Goal: Task Accomplishment & Management: Complete application form

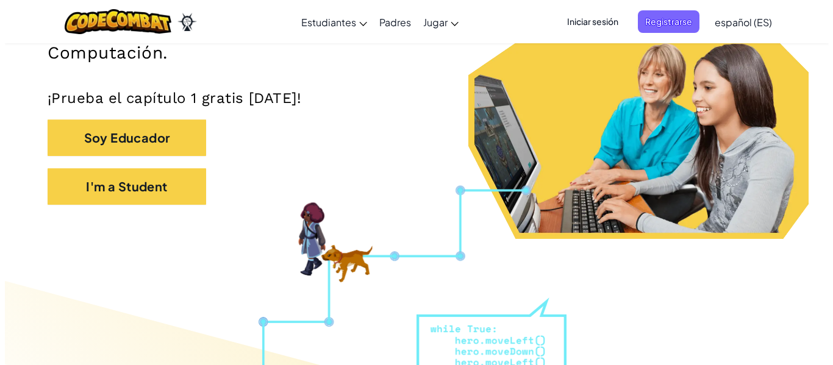
scroll to position [245, 0]
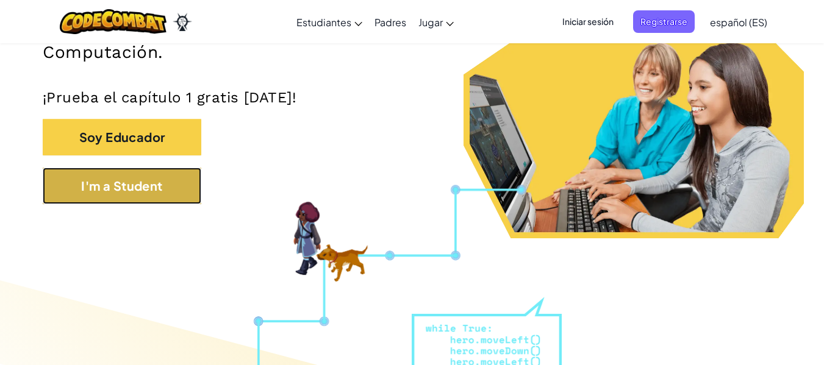
click at [169, 196] on button "I'm a Student" at bounding box center [122, 186] width 159 height 37
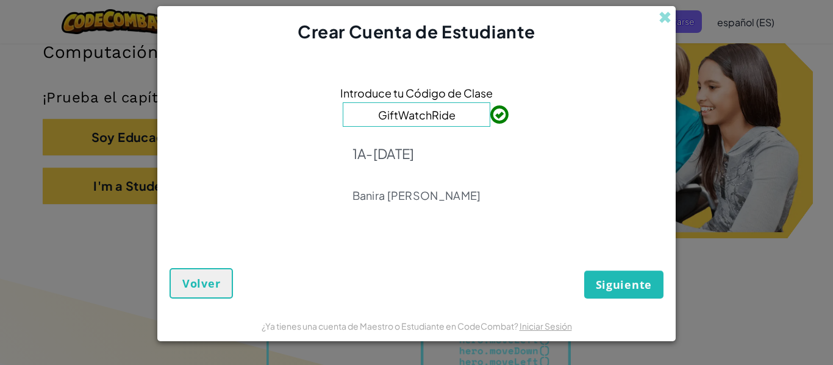
type input "GiftWatchRide"
click at [403, 196] on p "Banira [PERSON_NAME]" at bounding box center [417, 196] width 129 height 15
click at [613, 271] on button "Siguiente" at bounding box center [623, 285] width 79 height 28
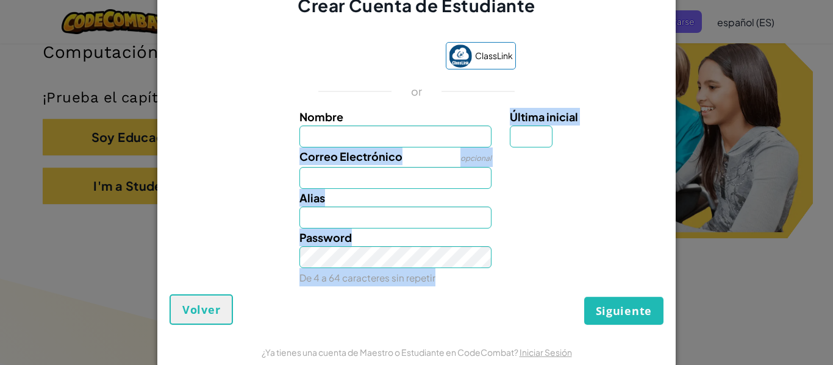
drag, startPoint x: 613, startPoint y: 271, endPoint x: 489, endPoint y: 88, distance: 221.0
click at [508, 115] on div "Nombre Última inicial Correo Electrónico opcional Alias Password De 4 a 64 cara…" at bounding box center [417, 195] width 488 height 174
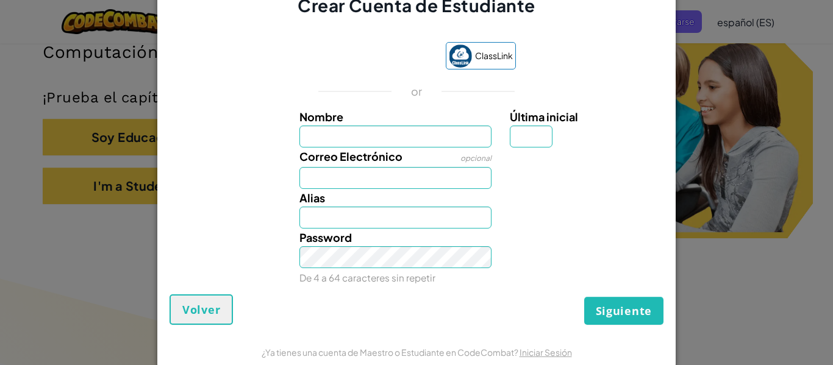
click at [211, 18] on form "ClassLink or Nombre Última inicial Correo Electrónico opcional Alias Password D…" at bounding box center [416, 177] width 519 height 319
click at [393, 137] on input "Nombre" at bounding box center [396, 137] width 193 height 22
type input "[PERSON_NAME]"
click at [526, 132] on input "Última inicial" at bounding box center [531, 137] width 43 height 22
type input "[PERSON_NAME]"
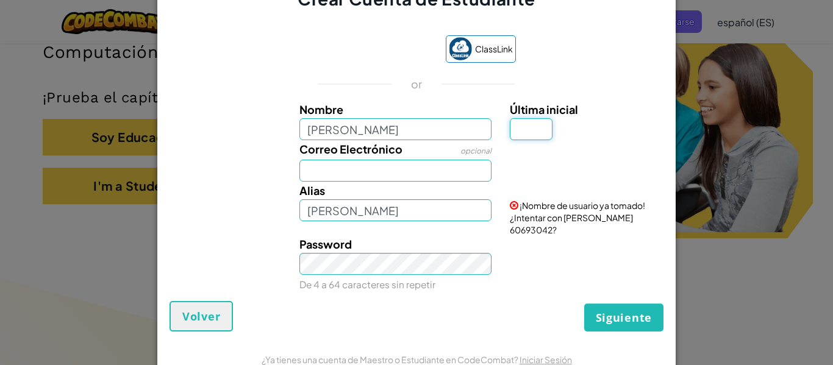
type input "j"
type input "J"
type input "[PERSON_NAME] J"
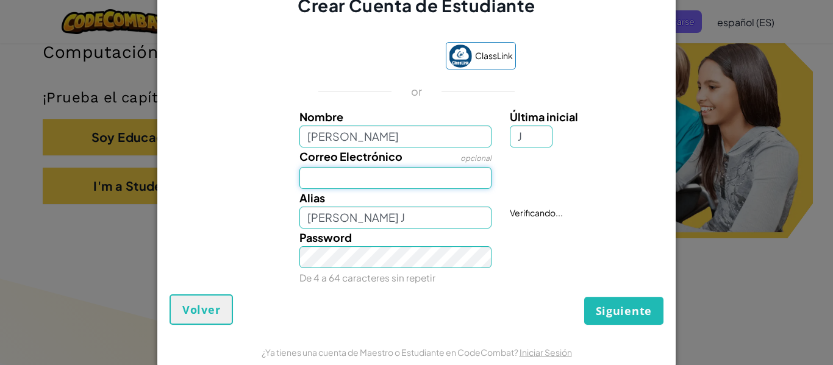
click at [391, 177] on input "Correo Electrónico" at bounding box center [396, 178] width 193 height 22
type input "[EMAIL_ADDRESS][DOMAIN_NAME]"
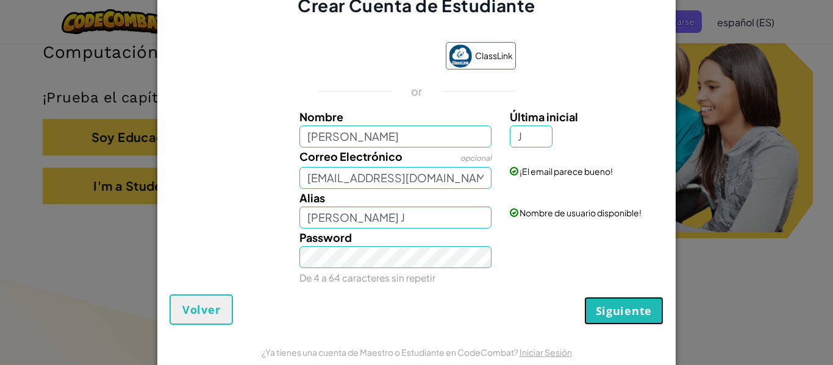
click at [607, 317] on span "Siguiente" at bounding box center [624, 311] width 56 height 15
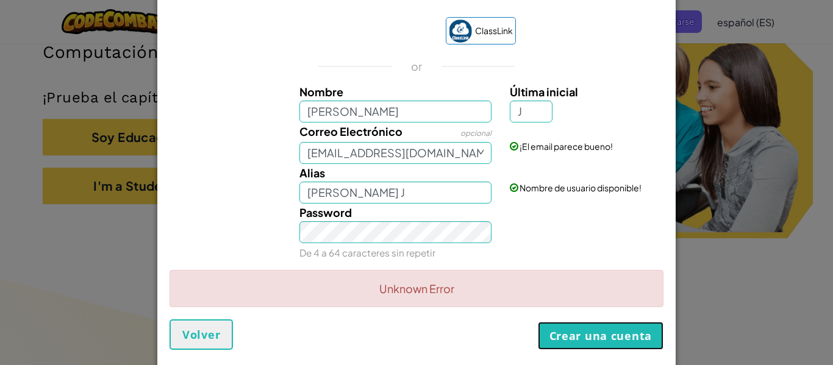
click at [595, 325] on button "Crear una cuenta" at bounding box center [601, 336] width 126 height 28
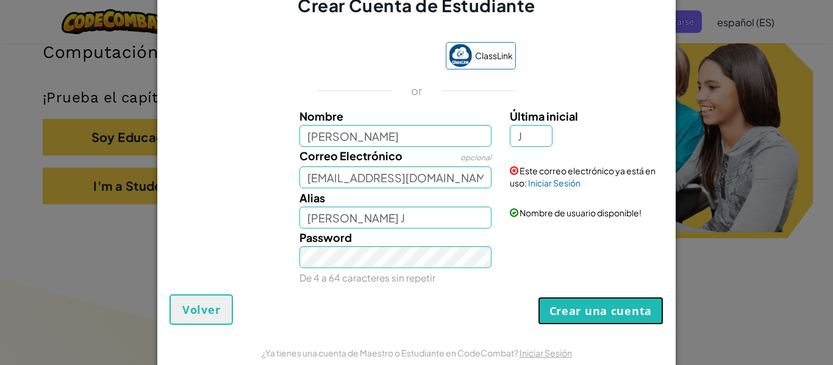
click at [573, 318] on button "Crear una cuenta" at bounding box center [601, 311] width 126 height 28
